Goal: Information Seeking & Learning: Learn about a topic

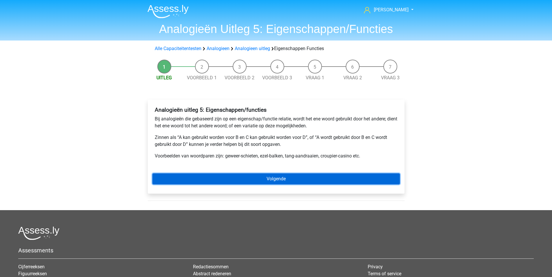
click at [307, 181] on link "Volgende" at bounding box center [275, 179] width 247 height 11
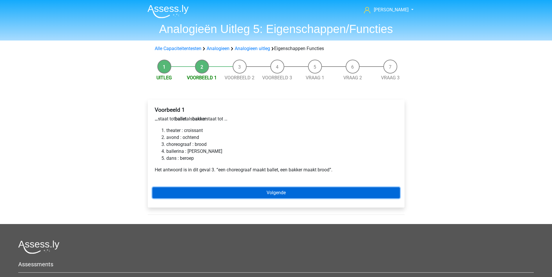
drag, startPoint x: 285, startPoint y: 192, endPoint x: 290, endPoint y: 183, distance: 10.5
click at [286, 192] on link "Volgende" at bounding box center [275, 192] width 247 height 11
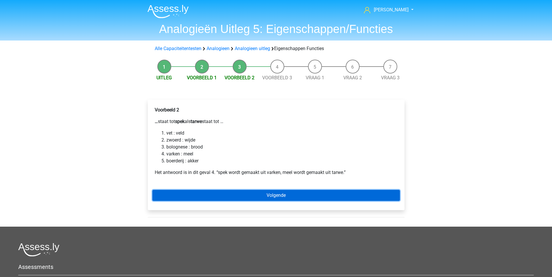
click at [185, 199] on link "Volgende" at bounding box center [275, 195] width 247 height 11
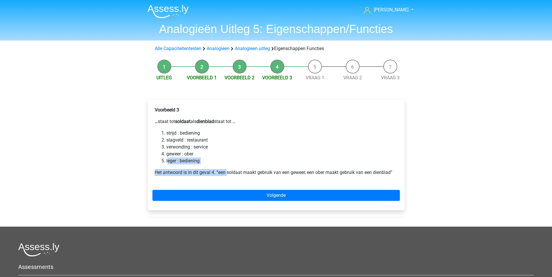
drag, startPoint x: 168, startPoint y: 161, endPoint x: 226, endPoint y: 169, distance: 58.8
click at [226, 169] on div "Voorbeeld 3 … staat tot soldaat als dienblad staat tot … strijd : bediening sla…" at bounding box center [275, 143] width 247 height 79
click at [189, 156] on li "geweer : ober" at bounding box center [281, 154] width 231 height 7
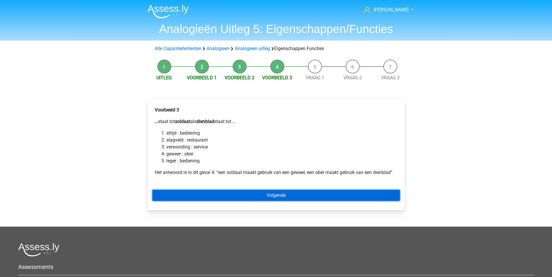
click at [215, 194] on link "Volgende" at bounding box center [275, 195] width 247 height 11
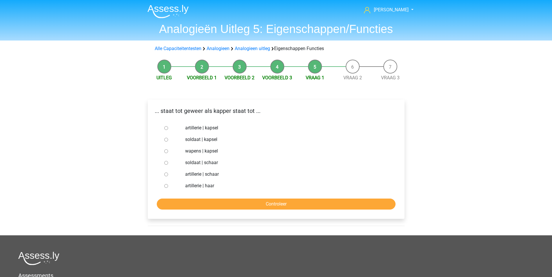
click at [166, 161] on input "soldaat | schaar" at bounding box center [166, 163] width 4 height 4
radio input "true"
click at [187, 199] on form "artillerie | kapsel soldaat | kapsel wapens | kapsel soldaat | schaar artilleri…" at bounding box center [275, 166] width 247 height 88
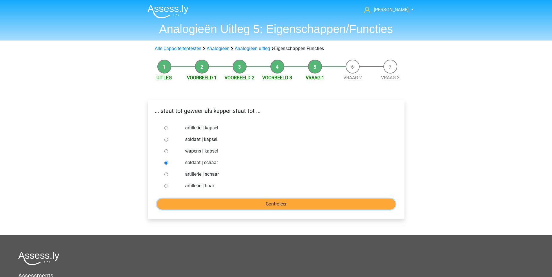
click at [187, 203] on input "Controleer" at bounding box center [276, 204] width 239 height 11
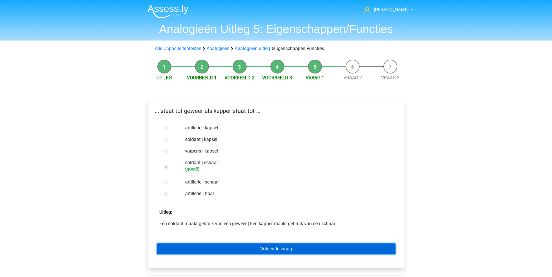
click at [200, 251] on link "Volgende vraag" at bounding box center [276, 249] width 239 height 11
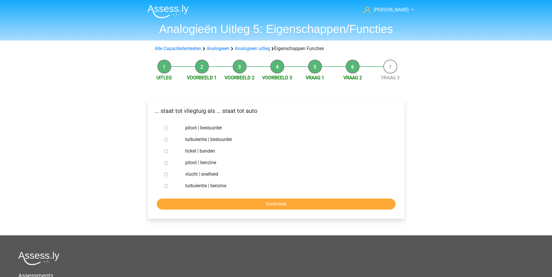
click at [165, 127] on input "piloot | bestuurder" at bounding box center [166, 128] width 4 height 4
radio input "true"
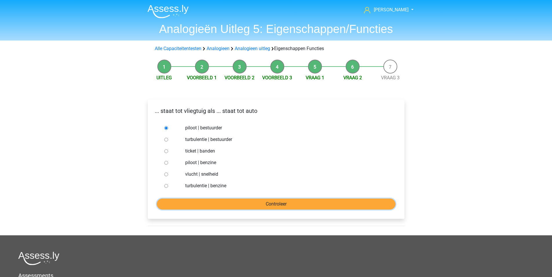
drag, startPoint x: 206, startPoint y: 205, endPoint x: 208, endPoint y: 203, distance: 3.0
click at [208, 203] on input "Controleer" at bounding box center [276, 204] width 239 height 11
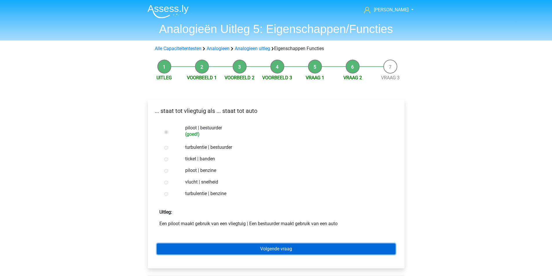
click at [227, 252] on link "Volgende vraag" at bounding box center [276, 249] width 239 height 11
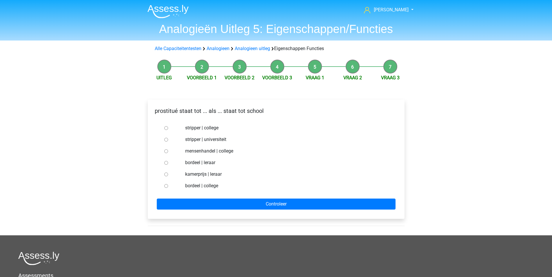
click at [165, 163] on input "bordeel | leraar" at bounding box center [166, 163] width 4 height 4
radio input "true"
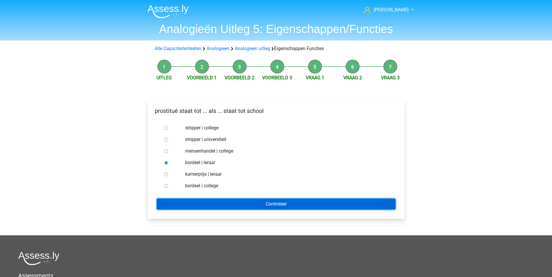
click at [188, 202] on input "Controleer" at bounding box center [276, 204] width 239 height 11
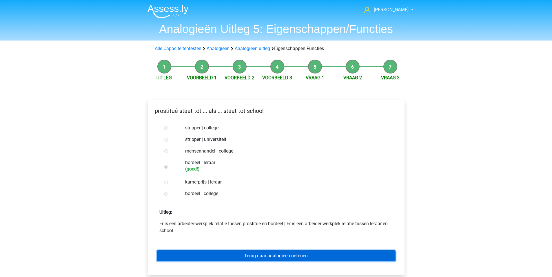
click at [220, 254] on link "Terug naar analogieën oefenen" at bounding box center [276, 256] width 239 height 11
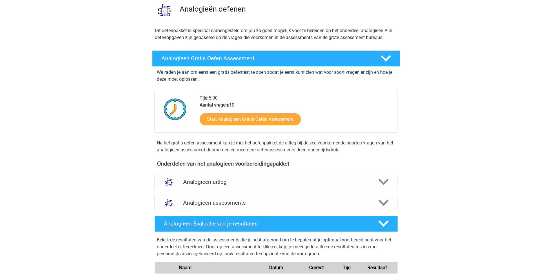
scroll to position [116, 0]
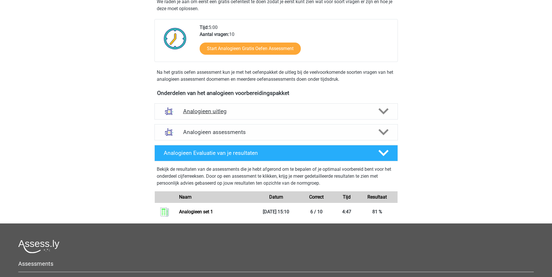
click at [202, 107] on div "Analogieen uitleg" at bounding box center [275, 111] width 243 height 16
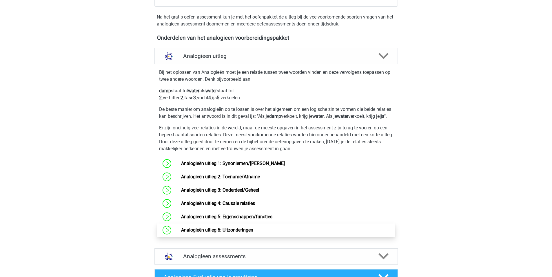
scroll to position [174, 0]
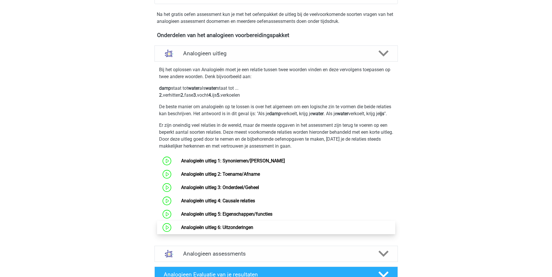
click at [181, 230] on link "Analogieën uitleg 6: Uitzonderingen" at bounding box center [217, 228] width 72 height 6
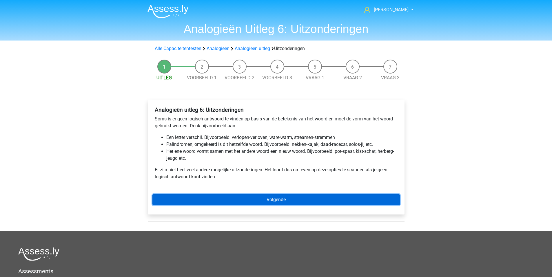
click at [350, 197] on link "Volgende" at bounding box center [275, 199] width 247 height 11
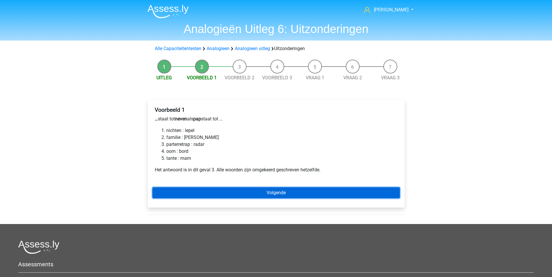
click at [211, 192] on link "Volgende" at bounding box center [275, 192] width 247 height 11
click at [203, 191] on link "Volgende" at bounding box center [275, 192] width 247 height 11
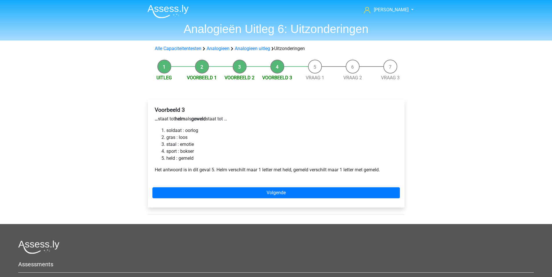
click at [168, 150] on li "sport : bokser" at bounding box center [281, 151] width 231 height 7
drag, startPoint x: 167, startPoint y: 150, endPoint x: 201, endPoint y: 154, distance: 34.4
click at [201, 154] on li "sport : bokser" at bounding box center [281, 151] width 231 height 7
drag, startPoint x: 212, startPoint y: 175, endPoint x: 206, endPoint y: 180, distance: 7.8
click at [212, 175] on div "Voorbeeld 3 … staat tot helm als geweld staat tot … soldaat : oorlog gras : loo…" at bounding box center [275, 142] width 247 height 76
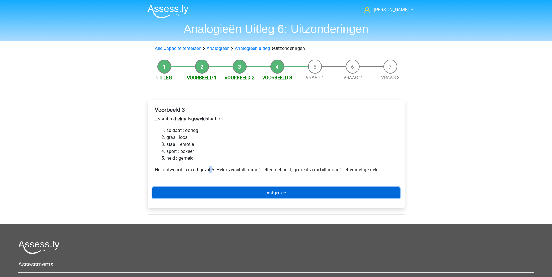
click at [212, 191] on link "Volgende" at bounding box center [275, 192] width 247 height 11
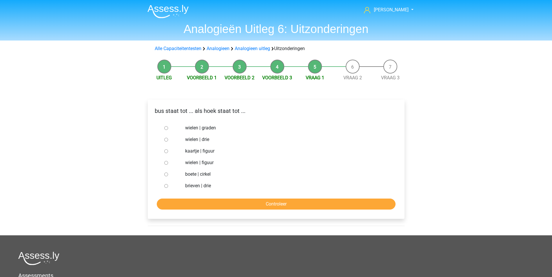
drag, startPoint x: 165, startPoint y: 151, endPoint x: 164, endPoint y: 154, distance: 3.0
click at [165, 151] on input "kaartje | figuur" at bounding box center [166, 152] width 4 height 4
radio input "true"
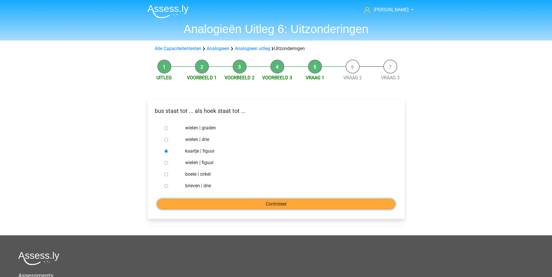
click at [192, 203] on input "Controleer" at bounding box center [276, 204] width 239 height 11
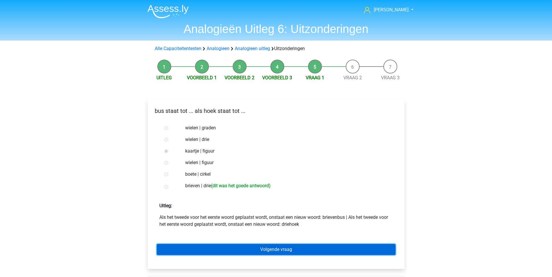
click at [207, 247] on link "Volgende vraag" at bounding box center [276, 249] width 239 height 11
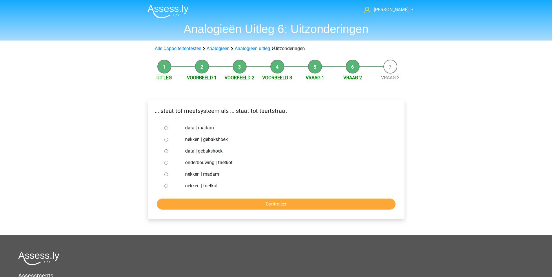
click at [166, 127] on input "data | madam" at bounding box center [166, 128] width 4 height 4
radio input "true"
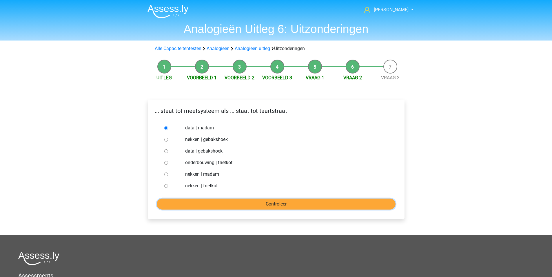
click at [189, 205] on input "Controleer" at bounding box center [276, 204] width 239 height 11
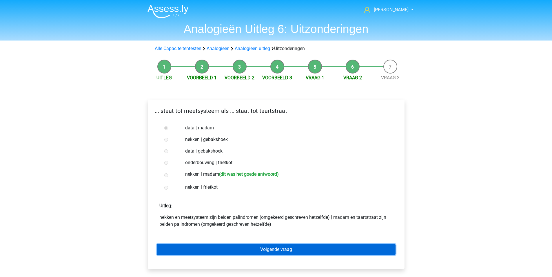
click at [234, 248] on link "Volgende vraag" at bounding box center [276, 249] width 239 height 11
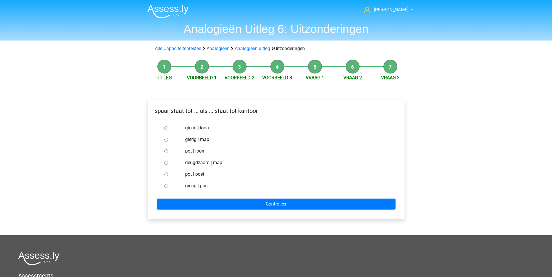
click at [165, 176] on input "pot | post" at bounding box center [166, 175] width 4 height 4
radio input "true"
drag, startPoint x: 41, startPoint y: 101, endPoint x: 89, endPoint y: 136, distance: 59.0
click at [93, 114] on div "Jens jenswaldram@gmail.com Nederlands English" at bounding box center [276, 194] width 552 height 389
click at [206, 211] on div "spaar staat tot ... als ... staat tot kantoor gierig | loon gierig | map pot | …" at bounding box center [276, 159] width 257 height 119
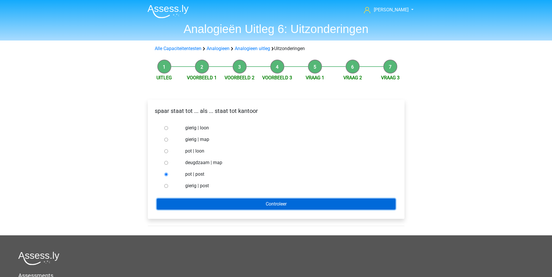
click at [194, 205] on input "Controleer" at bounding box center [276, 204] width 239 height 11
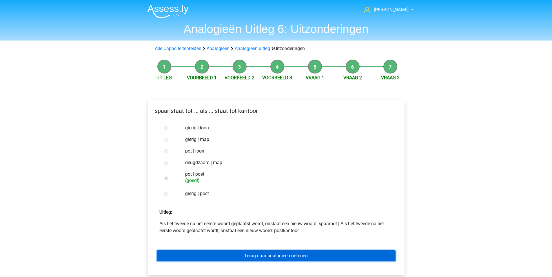
click at [223, 256] on link "Terug naar analogieën oefenen" at bounding box center [276, 256] width 239 height 11
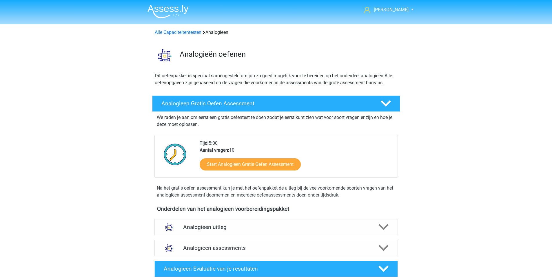
scroll to position [58, 0]
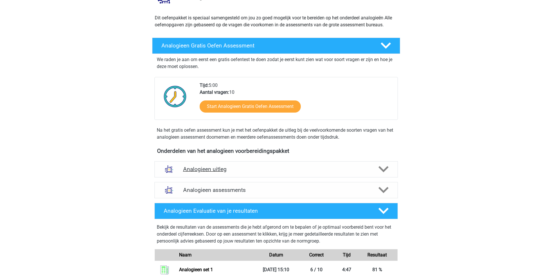
click at [210, 171] on h4 "Analogieen uitleg" at bounding box center [276, 169] width 186 height 7
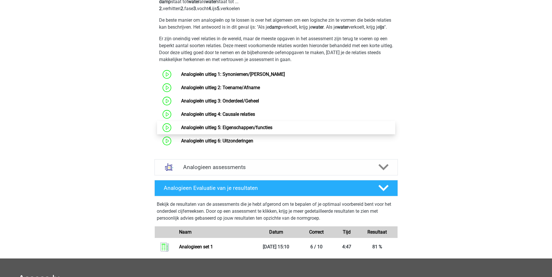
scroll to position [261, 0]
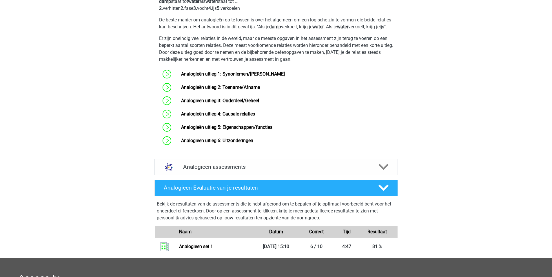
click at [219, 170] on h4 "Analogieen assessments" at bounding box center [276, 167] width 186 height 7
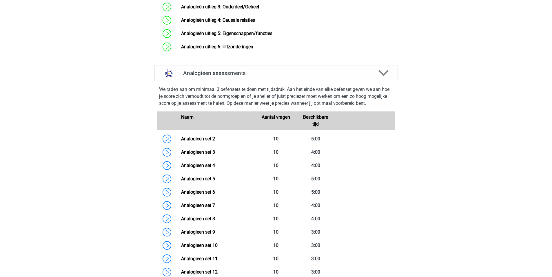
scroll to position [348, 0]
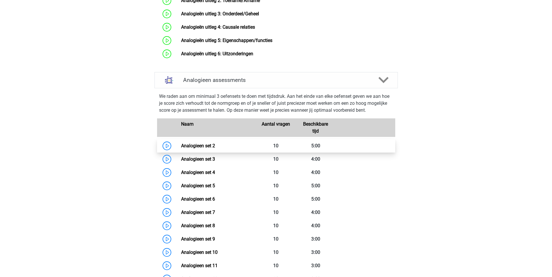
click at [181, 149] on link "Analogieen set 2" at bounding box center [198, 146] width 34 height 6
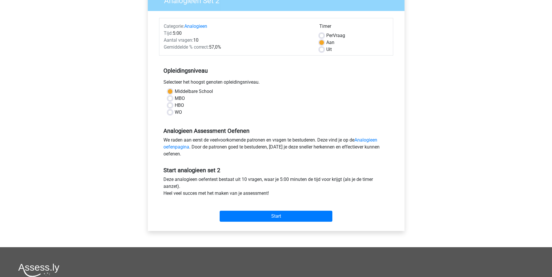
scroll to position [58, 0]
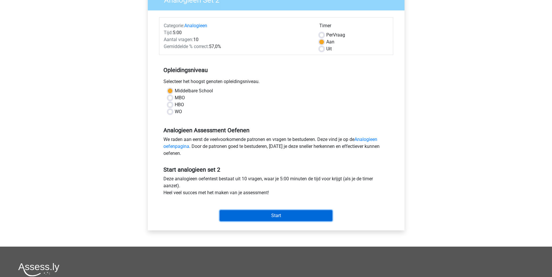
click at [264, 217] on input "Start" at bounding box center [276, 215] width 113 height 11
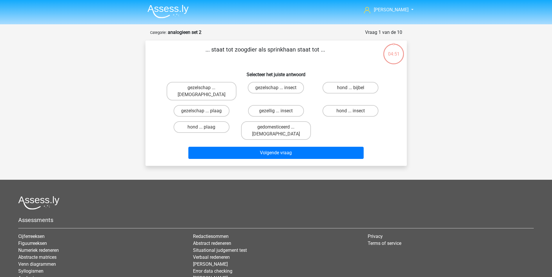
click at [353, 111] on input "hond ... insect" at bounding box center [353, 113] width 4 height 4
radio input "true"
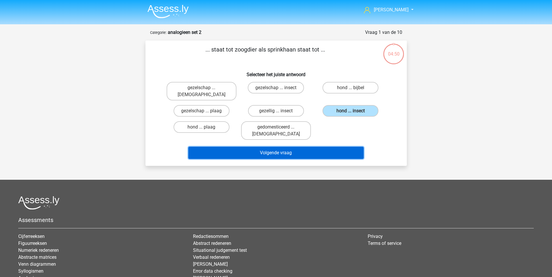
click at [325, 147] on button "Volgende vraag" at bounding box center [275, 153] width 175 height 12
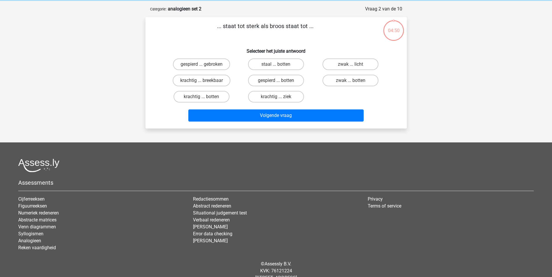
scroll to position [29, 0]
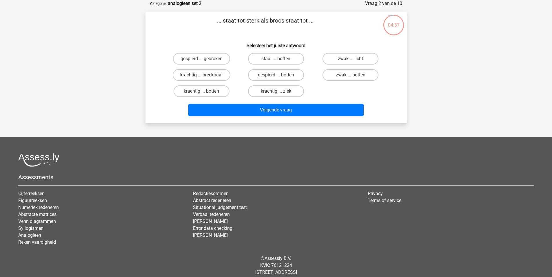
click at [191, 74] on label "krachtig ... breekbaar" at bounding box center [202, 75] width 58 height 12
click at [201, 75] on input "krachtig ... breekbaar" at bounding box center [203, 77] width 4 height 4
radio input "true"
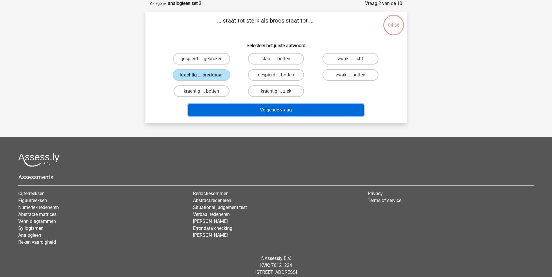
click at [226, 113] on button "Volgende vraag" at bounding box center [275, 110] width 175 height 12
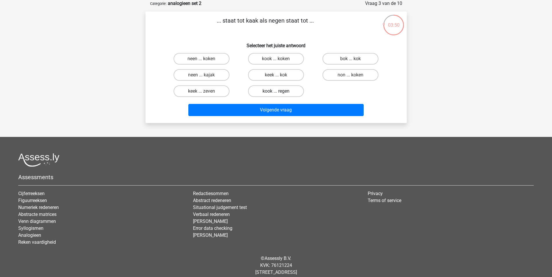
click at [283, 91] on label "kook ... regen" at bounding box center [276, 91] width 56 height 12
click at [280, 91] on input "kook ... regen" at bounding box center [278, 93] width 4 height 4
radio input "true"
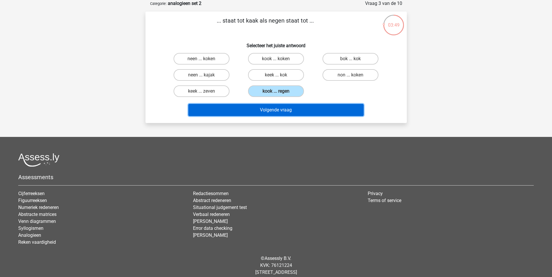
click at [275, 112] on button "Volgende vraag" at bounding box center [275, 110] width 175 height 12
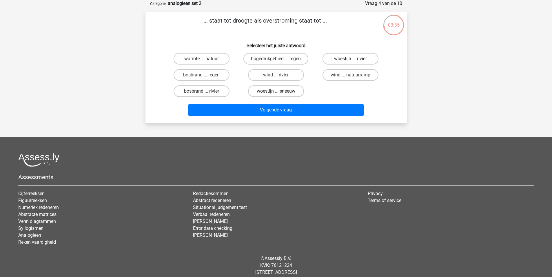
click at [336, 57] on label "woestijn ... rivier" at bounding box center [351, 59] width 56 height 12
click at [351, 59] on input "woestijn ... rivier" at bounding box center [353, 61] width 4 height 4
radio input "true"
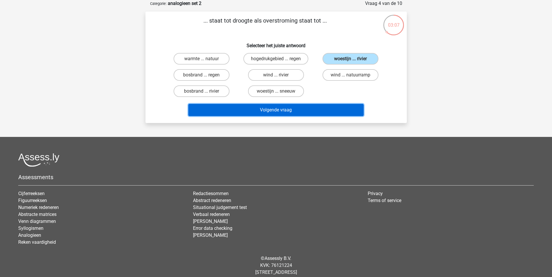
click at [292, 106] on button "Volgende vraag" at bounding box center [275, 110] width 175 height 12
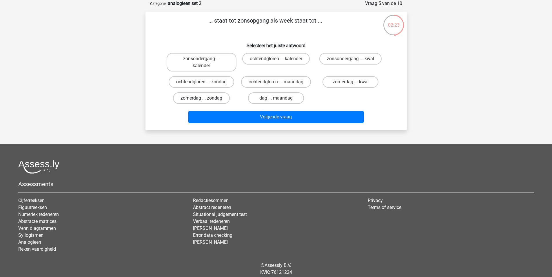
click at [210, 104] on label "zomerdag ... zondag" at bounding box center [201, 98] width 57 height 12
click at [205, 102] on input "zomerdag ... zondag" at bounding box center [203, 100] width 4 height 4
radio input "true"
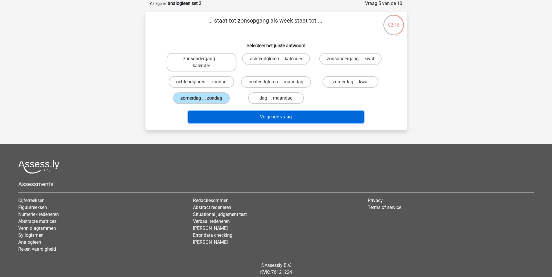
click at [236, 123] on button "Volgende vraag" at bounding box center [275, 117] width 175 height 12
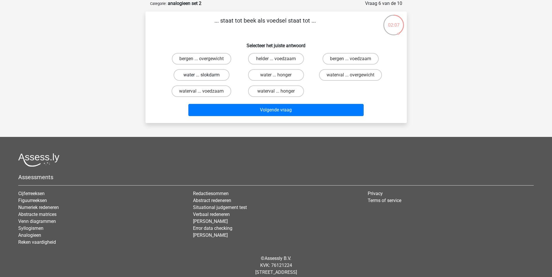
click at [210, 74] on label "water ... slokdarm" at bounding box center [202, 75] width 56 height 12
click at [205, 75] on input "water ... slokdarm" at bounding box center [203, 77] width 4 height 4
radio input "true"
click at [261, 103] on div "Volgende vraag" at bounding box center [276, 108] width 243 height 19
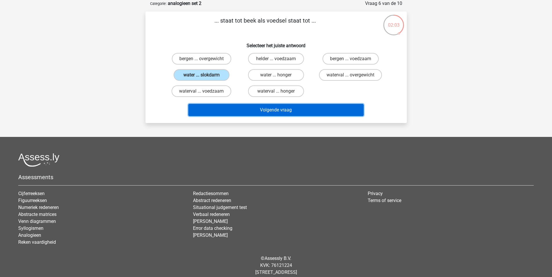
click at [242, 110] on button "Volgende vraag" at bounding box center [275, 110] width 175 height 12
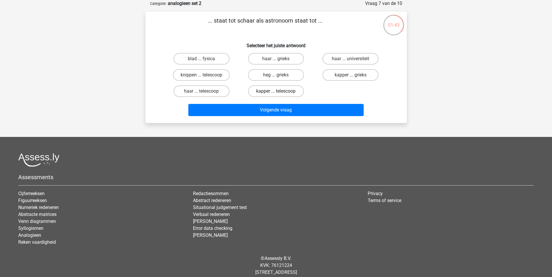
click at [274, 91] on label "kapper ... telescoop" at bounding box center [276, 91] width 56 height 12
click at [276, 91] on input "kapper ... telescoop" at bounding box center [278, 93] width 4 height 4
radio input "true"
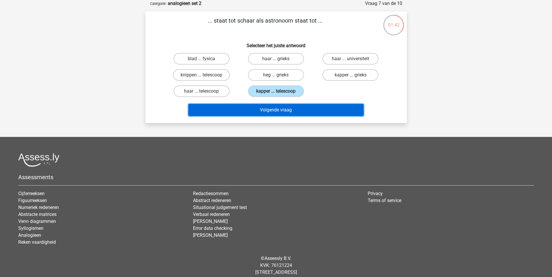
click at [276, 115] on button "Volgende vraag" at bounding box center [275, 110] width 175 height 12
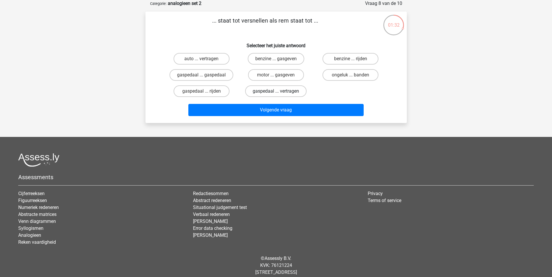
click at [280, 92] on label "gaspedaal ... vertragen" at bounding box center [275, 91] width 61 height 12
click at [280, 92] on input "gaspedaal ... vertragen" at bounding box center [278, 93] width 4 height 4
radio input "true"
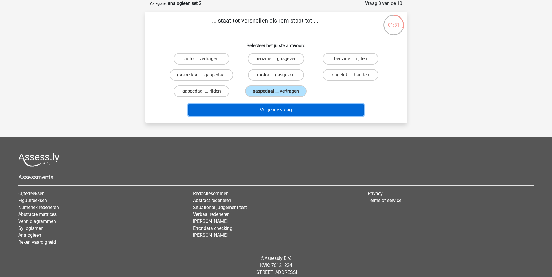
click at [276, 109] on button "Volgende vraag" at bounding box center [275, 110] width 175 height 12
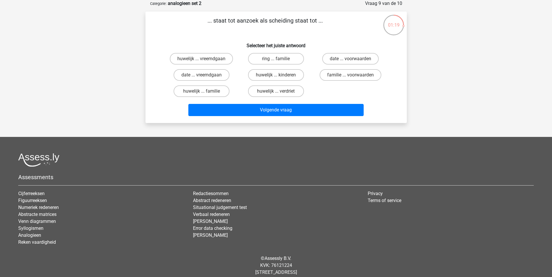
drag, startPoint x: 37, startPoint y: 68, endPoint x: 158, endPoint y: 58, distance: 121.9
click at [37, 68] on div "Jens jenswaldram@gmail.com Nederlands English" at bounding box center [276, 130] width 552 height 319
click at [284, 92] on label "huwelijk ... verdriet" at bounding box center [276, 91] width 56 height 12
click at [280, 92] on input "huwelijk ... verdriet" at bounding box center [278, 93] width 4 height 4
radio input "true"
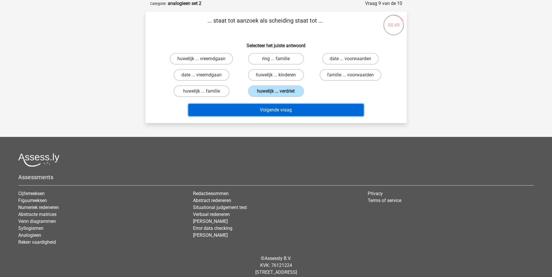
click at [297, 112] on button "Volgende vraag" at bounding box center [275, 110] width 175 height 12
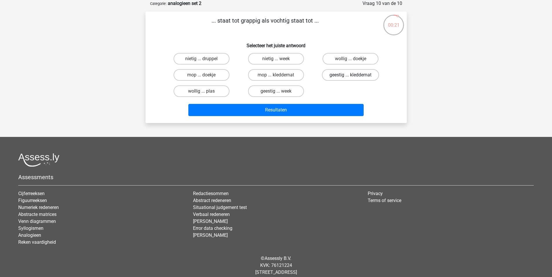
click at [372, 77] on label "geestig ... kleddernat" at bounding box center [350, 75] width 57 height 12
click at [354, 77] on input "geestig ... kleddernat" at bounding box center [353, 77] width 4 height 4
radio input "true"
click at [295, 91] on label "geestig ... week" at bounding box center [276, 91] width 56 height 12
click at [280, 91] on input "geestig ... week" at bounding box center [278, 93] width 4 height 4
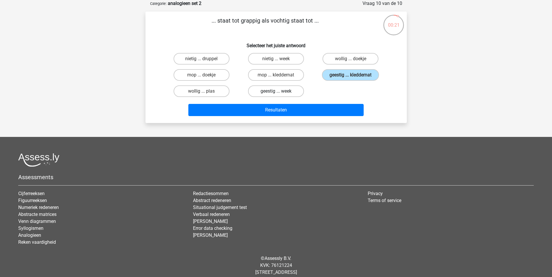
radio input "true"
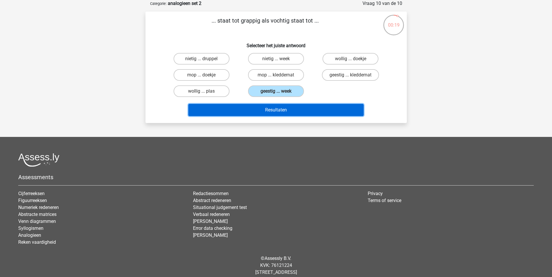
click at [293, 107] on button "Resultaten" at bounding box center [275, 110] width 175 height 12
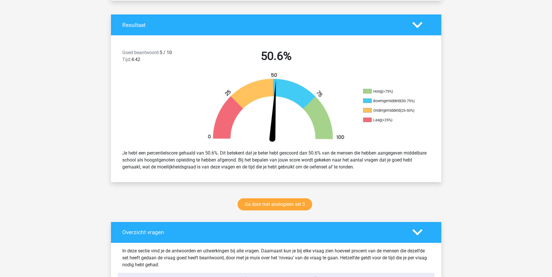
scroll to position [116, 0]
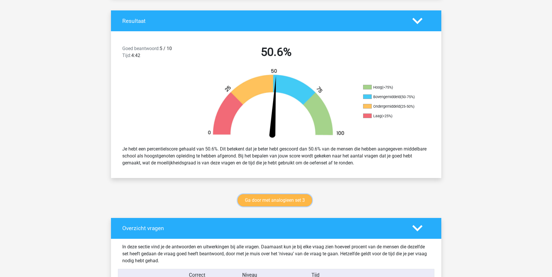
click at [282, 202] on link "Ga door met analogieen set 3" at bounding box center [275, 200] width 74 height 12
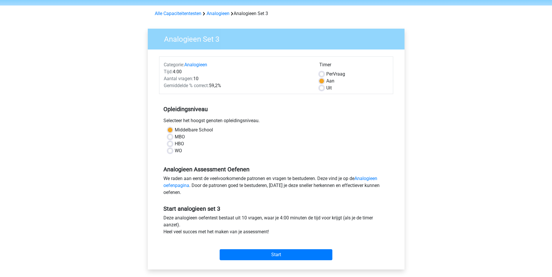
scroll to position [29, 0]
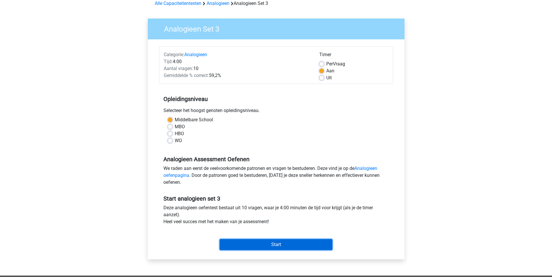
click at [283, 249] on input "Start" at bounding box center [276, 244] width 113 height 11
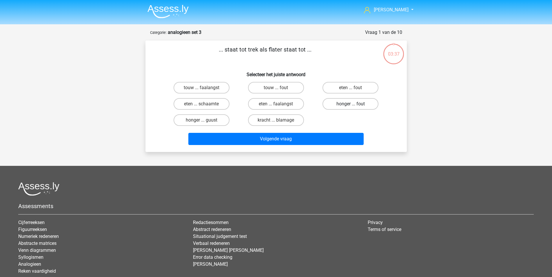
click at [355, 101] on label "honger ... fout" at bounding box center [351, 104] width 56 height 12
click at [354, 104] on input "honger ... fout" at bounding box center [353, 106] width 4 height 4
radio input "true"
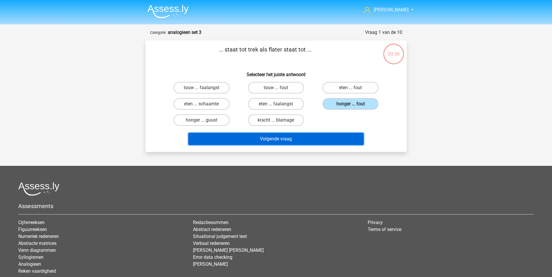
click at [316, 141] on button "Volgende vraag" at bounding box center [275, 139] width 175 height 12
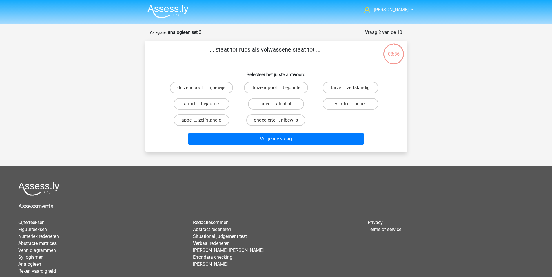
scroll to position [29, 0]
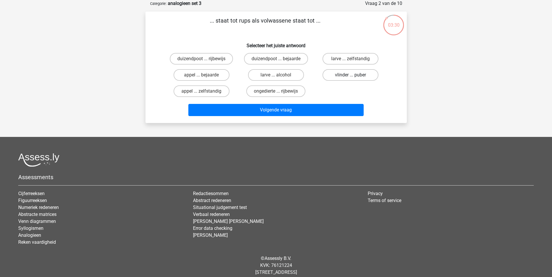
click at [341, 77] on label "vlinder ... puber" at bounding box center [351, 75] width 56 height 12
click at [351, 77] on input "vlinder ... puber" at bounding box center [353, 77] width 4 height 4
radio input "true"
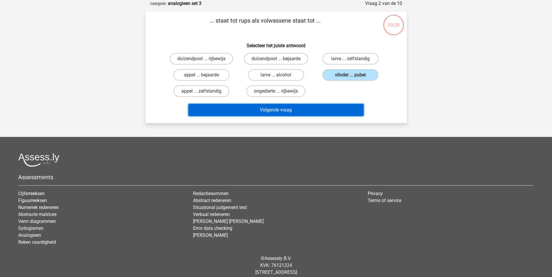
click at [311, 110] on button "Volgende vraag" at bounding box center [275, 110] width 175 height 12
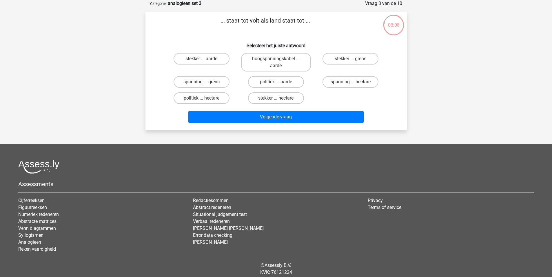
click at [207, 83] on label "spanning ... grens" at bounding box center [202, 82] width 56 height 12
click at [205, 83] on input "spanning ... grens" at bounding box center [203, 84] width 4 height 4
radio input "true"
click at [356, 79] on label "spanning ... hectare" at bounding box center [351, 82] width 56 height 12
click at [354, 82] on input "spanning ... hectare" at bounding box center [353, 84] width 4 height 4
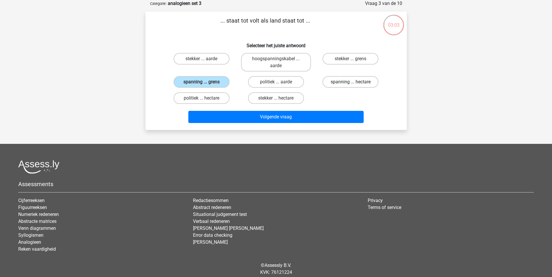
radio input "true"
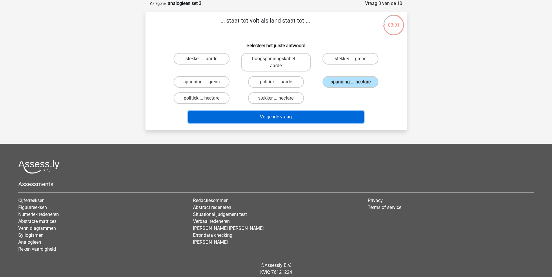
click at [274, 119] on button "Volgende vraag" at bounding box center [275, 117] width 175 height 12
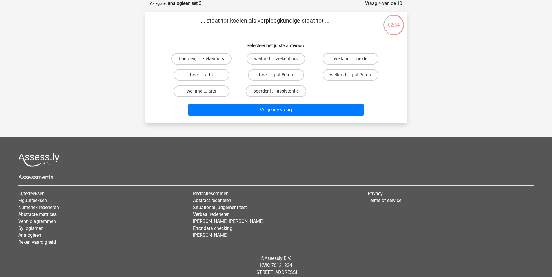
click at [283, 77] on label "boer ... patiënten" at bounding box center [276, 75] width 56 height 12
click at [280, 77] on input "boer ... patiënten" at bounding box center [278, 77] width 4 height 4
radio input "true"
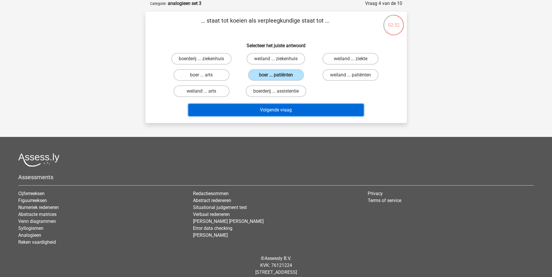
click at [275, 108] on button "Volgende vraag" at bounding box center [275, 110] width 175 height 12
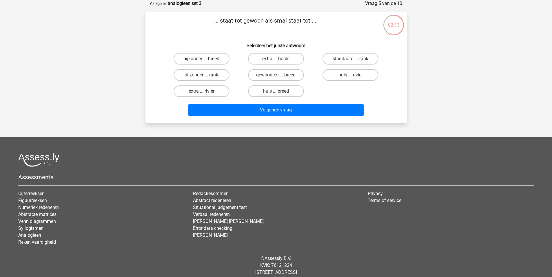
click at [204, 55] on label "bijzonder ... breed" at bounding box center [202, 59] width 56 height 12
click at [204, 59] on input "bijzonder ... breed" at bounding box center [203, 61] width 4 height 4
radio input "true"
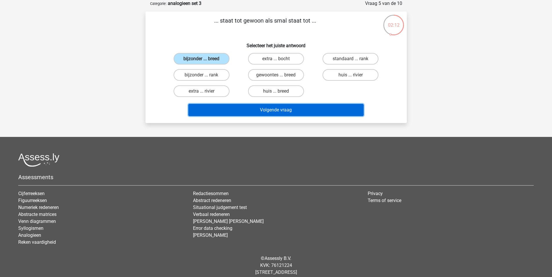
click at [230, 110] on button "Volgende vraag" at bounding box center [275, 110] width 175 height 12
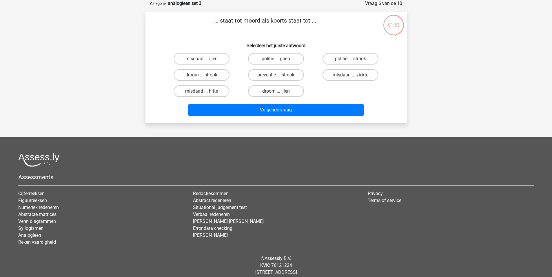
click at [337, 76] on label "misdaad ... ziekte" at bounding box center [351, 75] width 56 height 12
click at [351, 76] on input "misdaad ... ziekte" at bounding box center [353, 77] width 4 height 4
radio input "true"
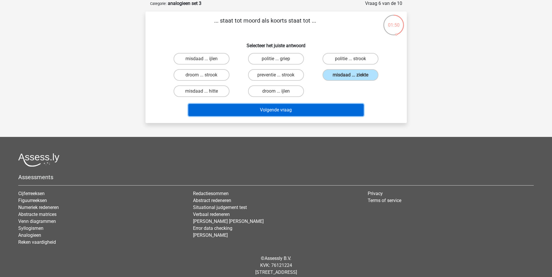
click at [311, 110] on button "Volgende vraag" at bounding box center [275, 110] width 175 height 12
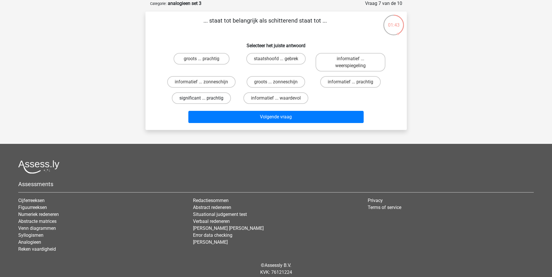
click at [217, 99] on label "significant ... prachtig" at bounding box center [201, 98] width 59 height 12
click at [205, 99] on input "significant ... prachtig" at bounding box center [203, 100] width 4 height 4
radio input "true"
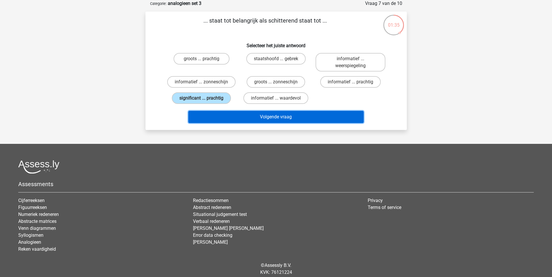
click at [231, 117] on button "Volgende vraag" at bounding box center [275, 117] width 175 height 12
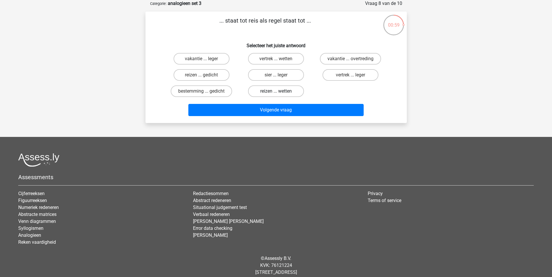
click at [291, 91] on label "reizen ... wetten" at bounding box center [276, 91] width 56 height 12
click at [280, 91] on input "reizen ... wetten" at bounding box center [278, 93] width 4 height 4
radio input "true"
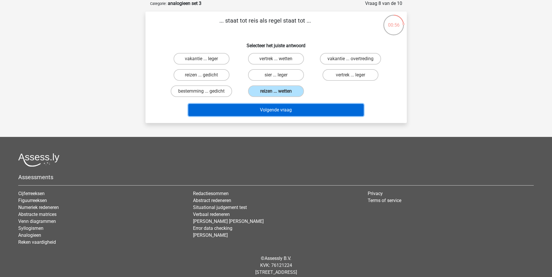
click at [280, 110] on button "Volgende vraag" at bounding box center [275, 110] width 175 height 12
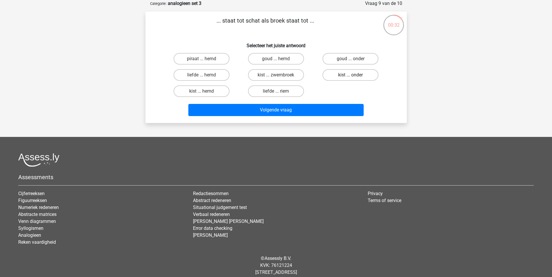
click at [339, 77] on label "kist ... onder" at bounding box center [351, 75] width 56 height 12
click at [351, 77] on input "kist ... onder" at bounding box center [353, 77] width 4 height 4
radio input "true"
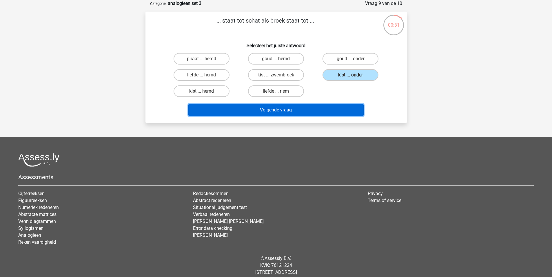
click at [332, 110] on button "Volgende vraag" at bounding box center [275, 110] width 175 height 12
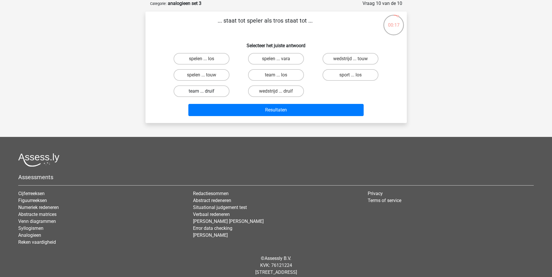
click at [212, 92] on label "team ... druif" at bounding box center [202, 91] width 56 height 12
click at [205, 92] on input "team ... druif" at bounding box center [203, 93] width 4 height 4
radio input "true"
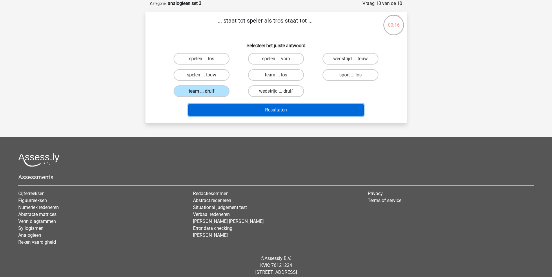
click at [252, 108] on button "Resultaten" at bounding box center [275, 110] width 175 height 12
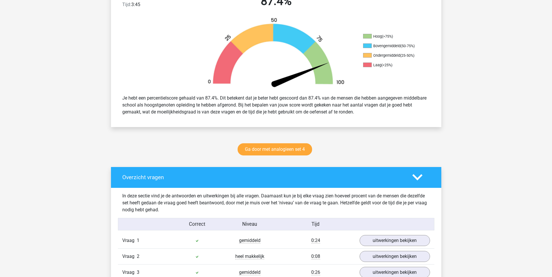
scroll to position [116, 0]
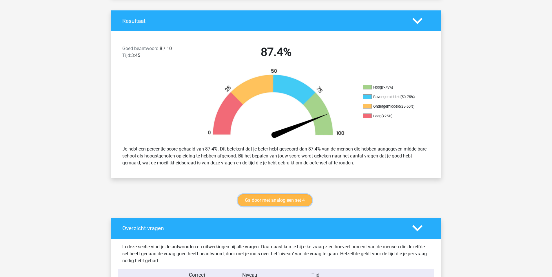
click at [288, 203] on link "Ga door met analogieen set 4" at bounding box center [275, 200] width 74 height 12
